Goal: Book appointment/travel/reservation

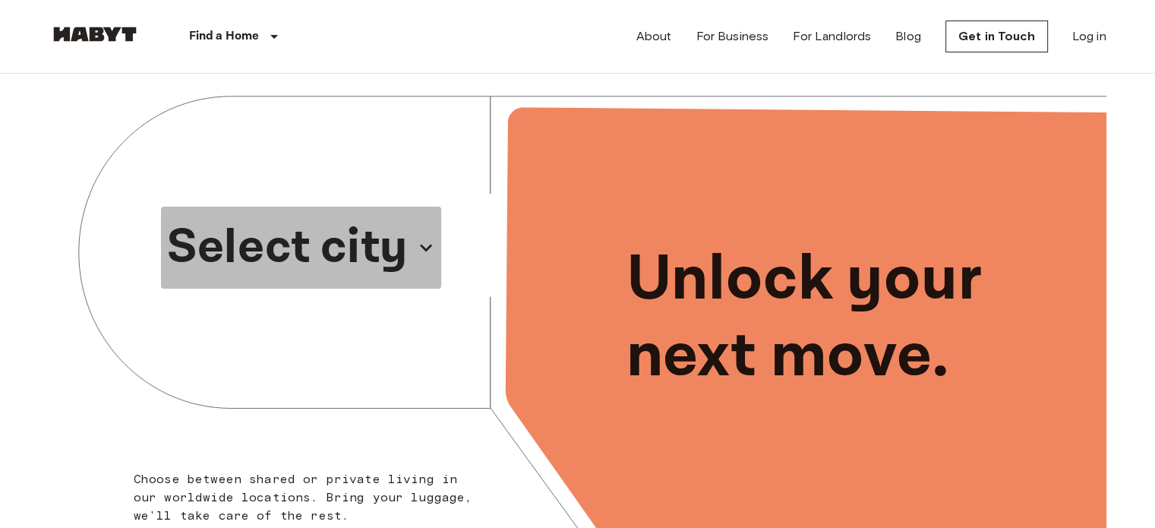
click at [416, 250] on icon "button" at bounding box center [426, 247] width 24 height 24
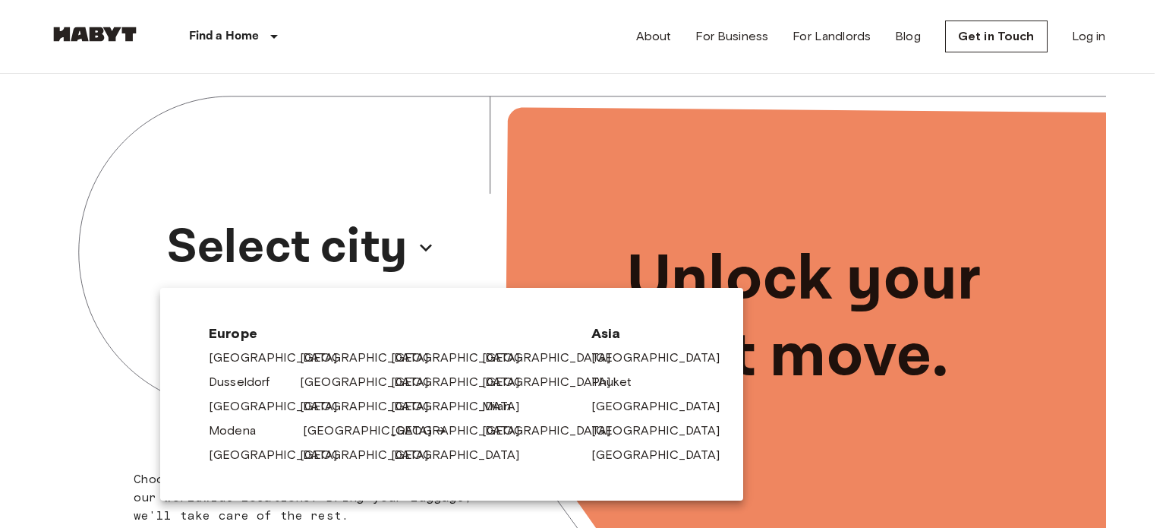
click at [320, 432] on link "[GEOGRAPHIC_DATA]" at bounding box center [375, 430] width 144 height 18
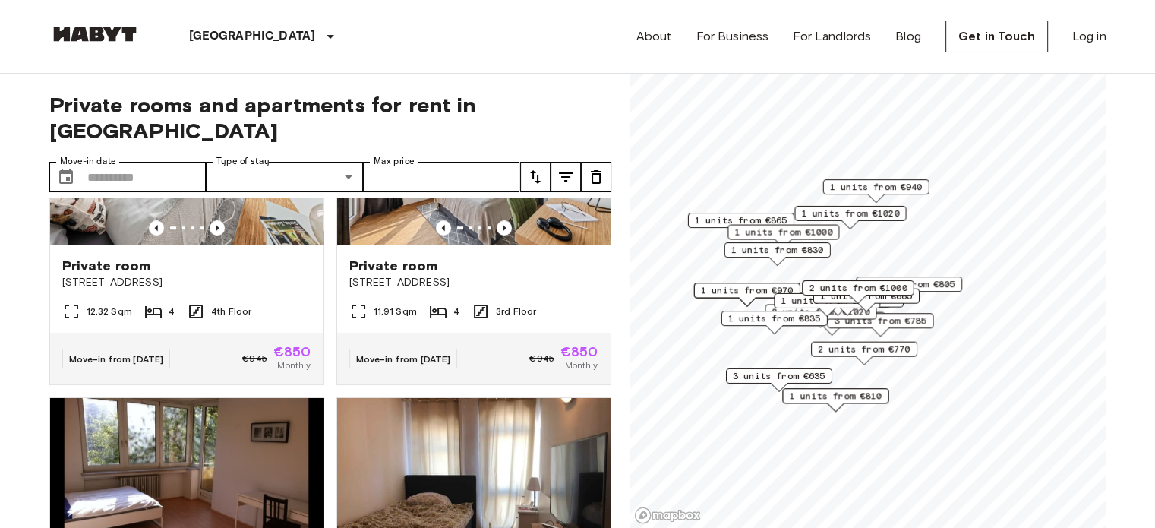
scroll to position [820, 0]
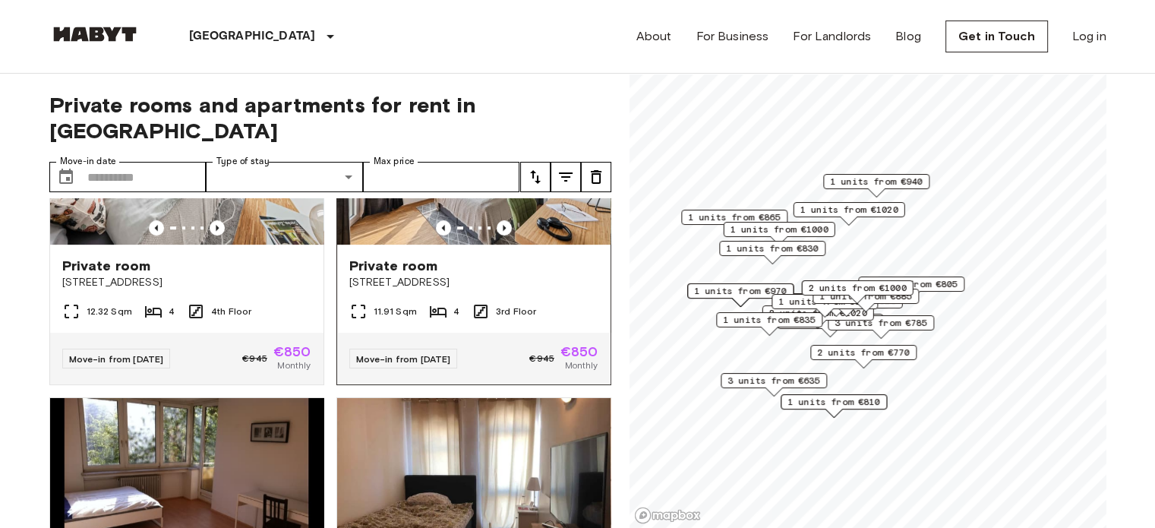
click at [520, 220] on div at bounding box center [473, 227] width 273 height 15
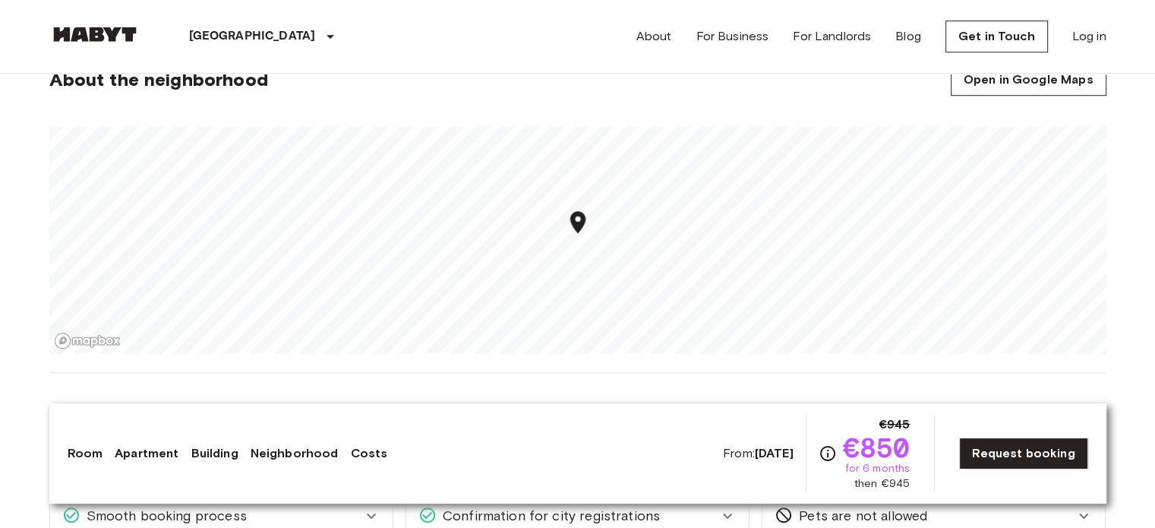
scroll to position [978, 0]
click at [1020, 458] on link "Request booking" at bounding box center [1023, 453] width 128 height 32
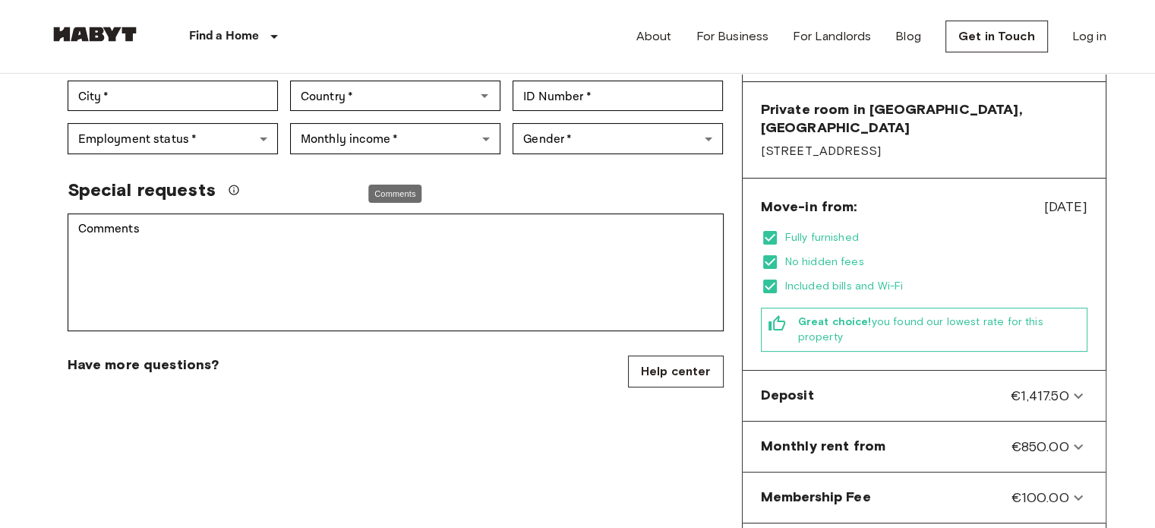
scroll to position [536, 0]
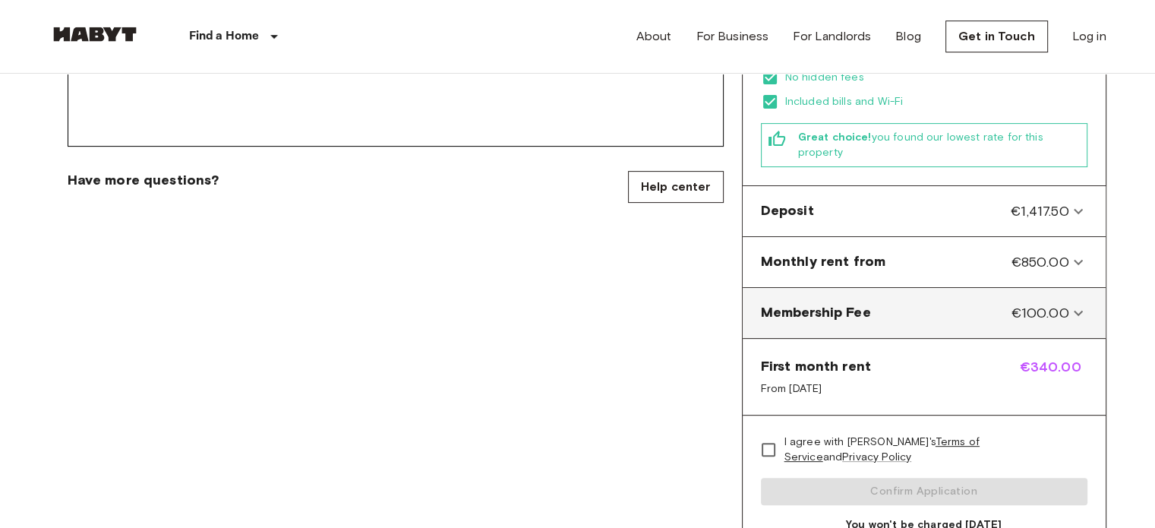
click at [1082, 304] on icon at bounding box center [1078, 313] width 18 height 18
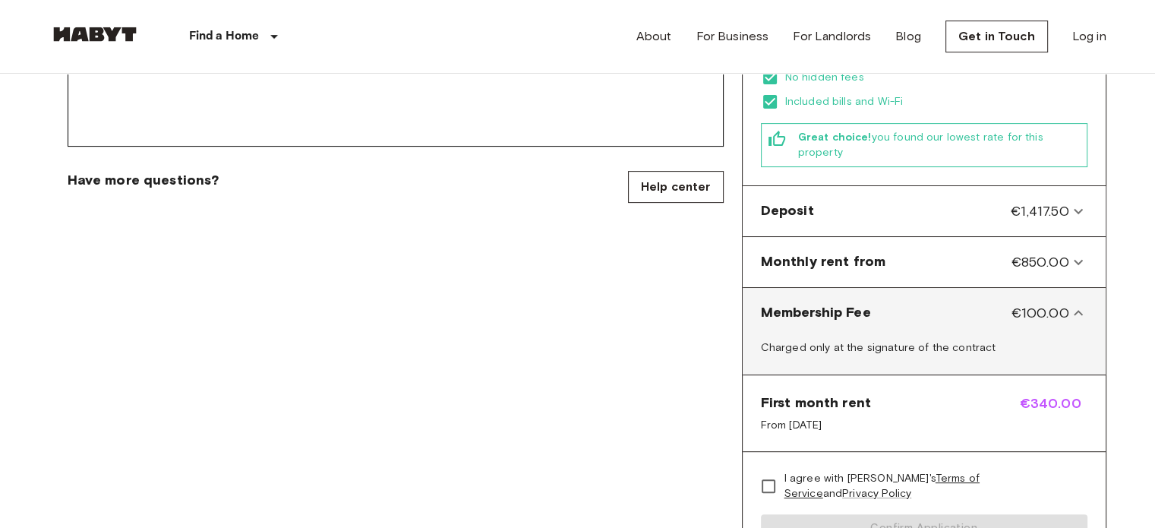
click at [1082, 304] on icon at bounding box center [1078, 313] width 18 height 18
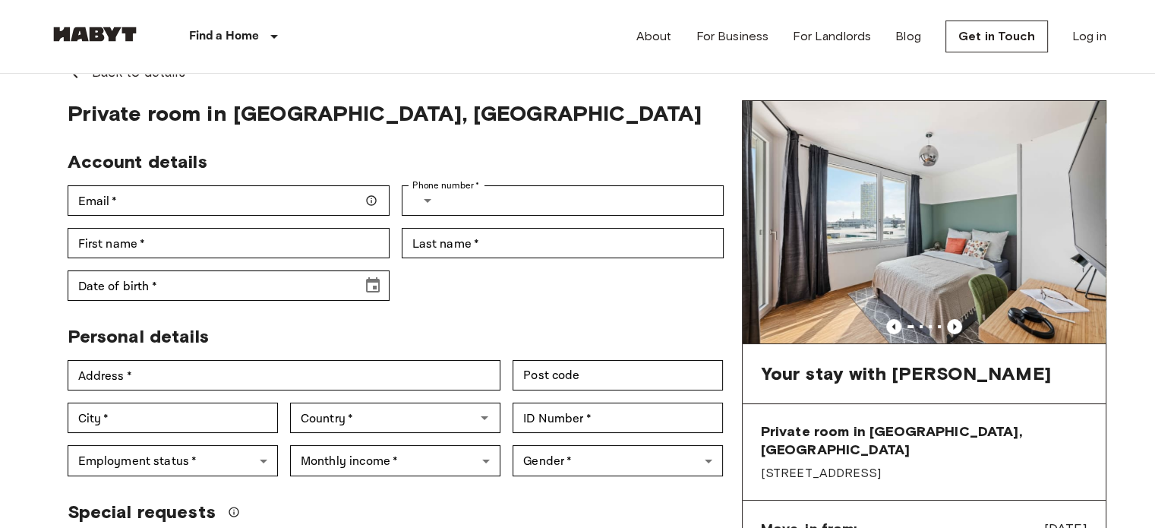
scroll to position [26, 0]
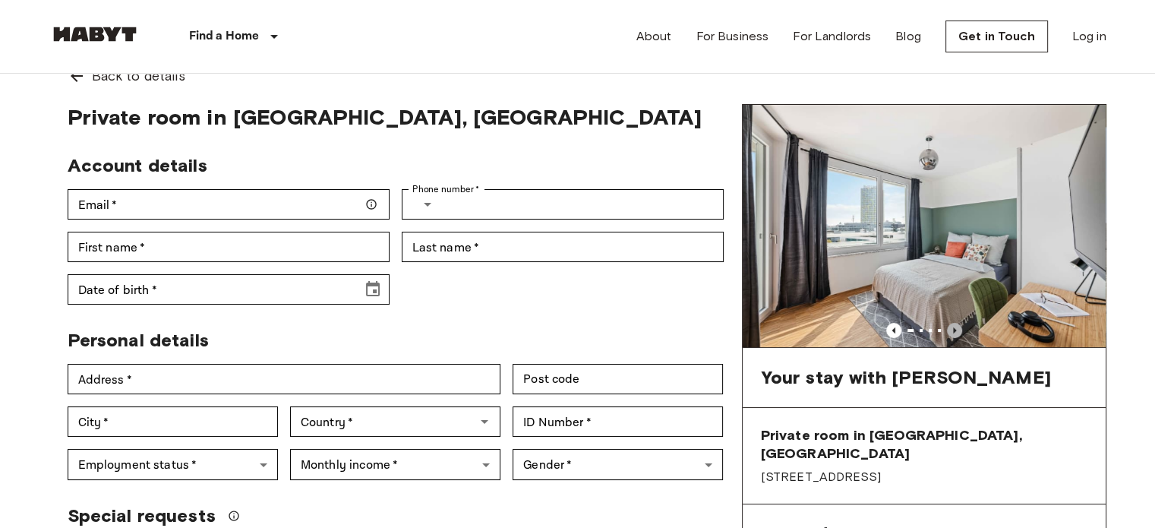
click at [955, 326] on icon "Previous image" at bounding box center [954, 330] width 15 height 15
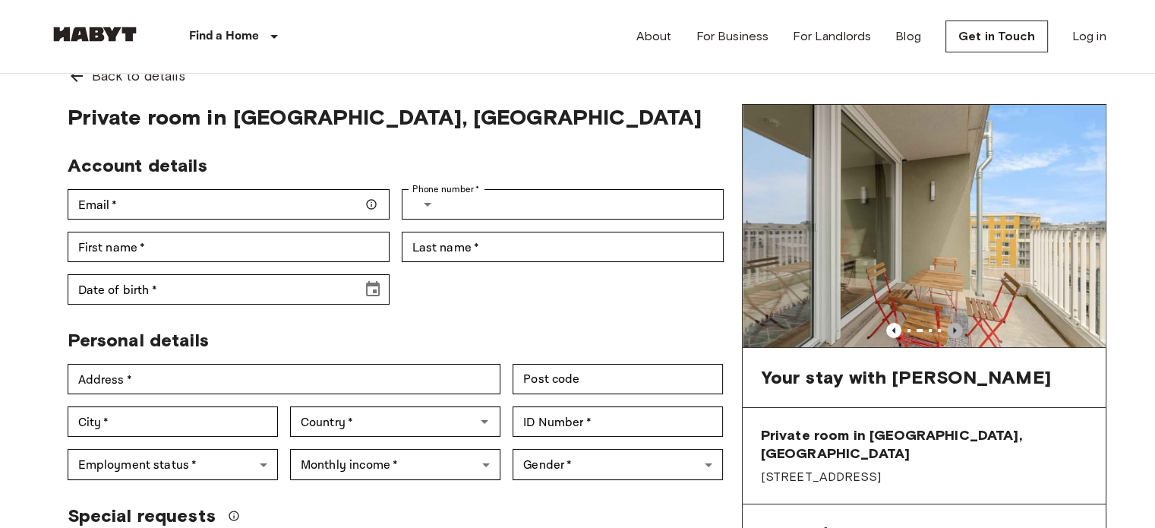
click at [955, 326] on icon "Previous image" at bounding box center [954, 330] width 15 height 15
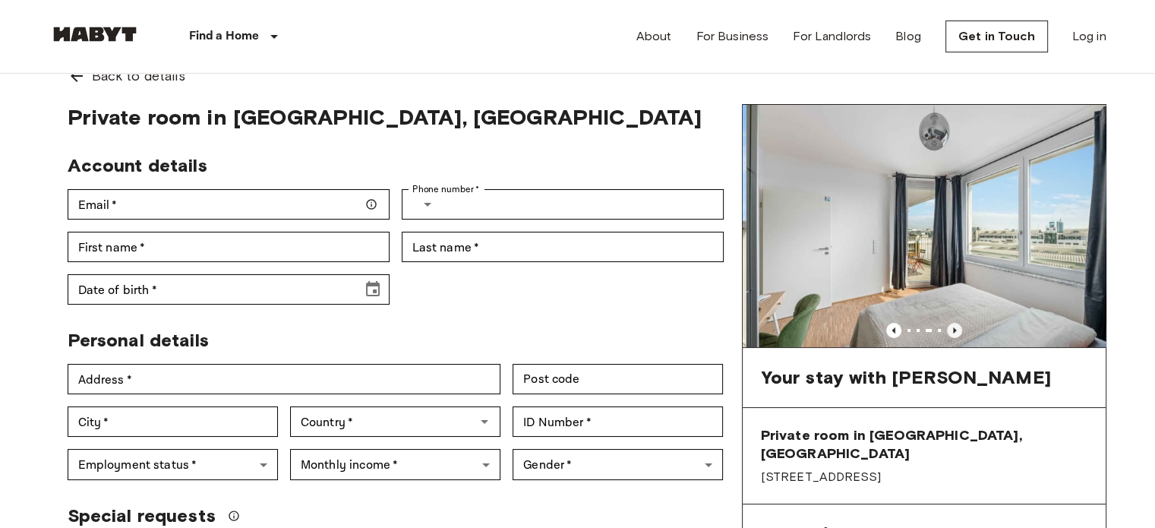
click at [955, 326] on icon "Previous image" at bounding box center [954, 330] width 15 height 15
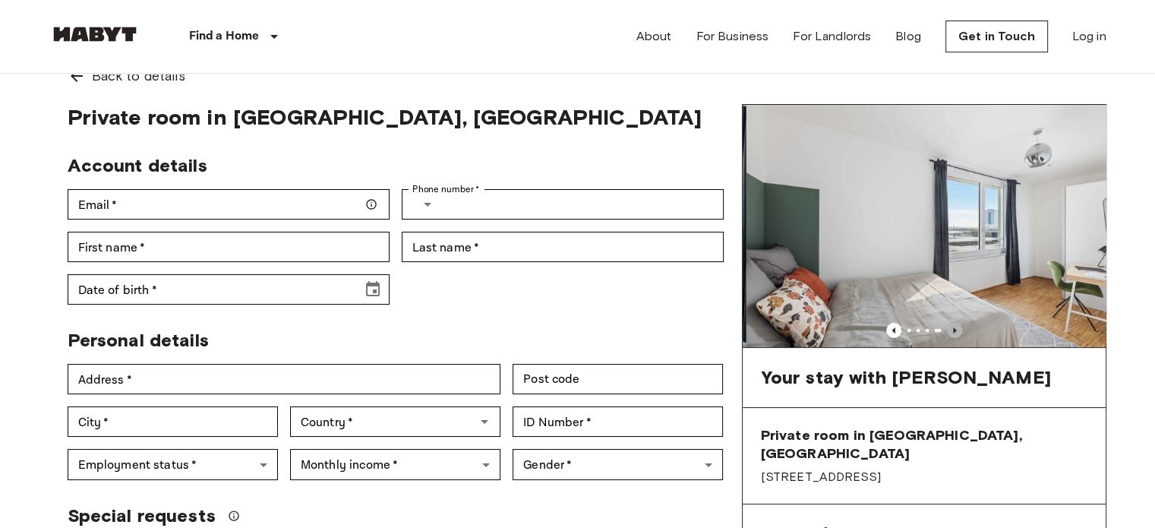
click at [955, 326] on icon "Previous image" at bounding box center [954, 330] width 15 height 15
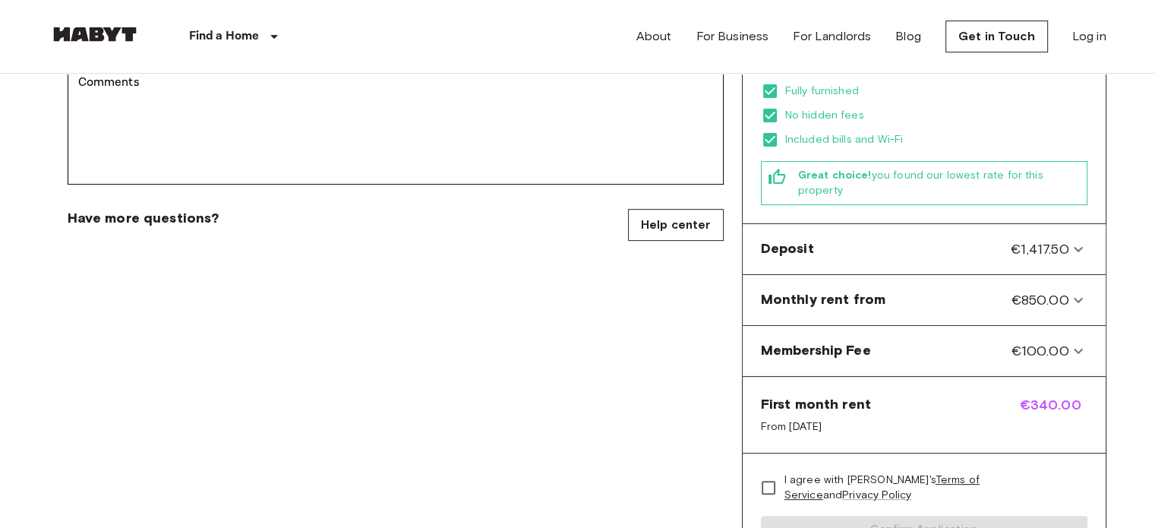
scroll to position [498, 0]
